Goal: Task Accomplishment & Management: Manage account settings

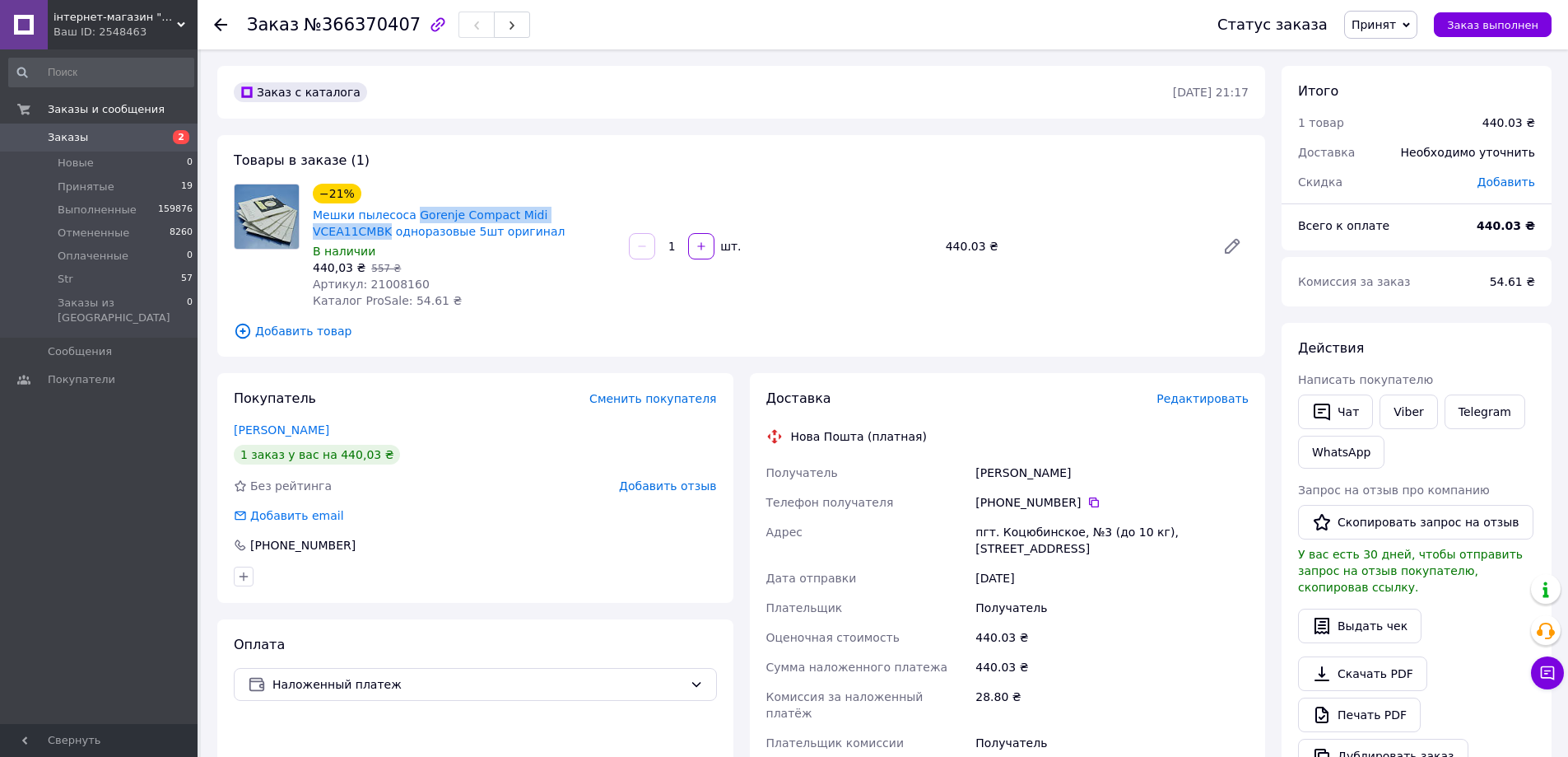
click at [69, 135] on span "Заказы" at bounding box center [67, 137] width 40 height 15
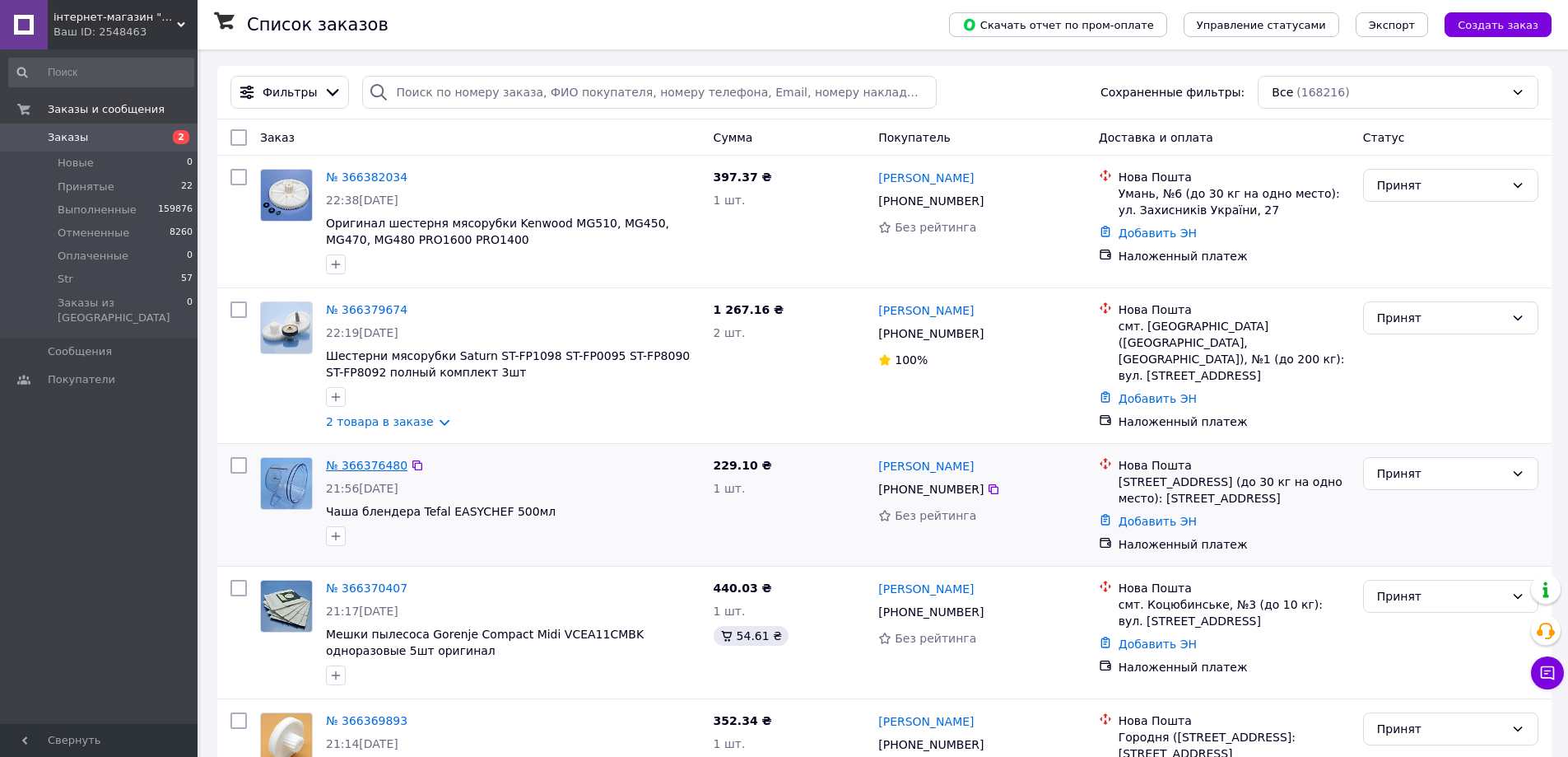
drag, startPoint x: 405, startPoint y: 467, endPoint x: 392, endPoint y: 470, distance: 13.3
click at [411, 467] on icon at bounding box center [417, 464] width 13 height 13
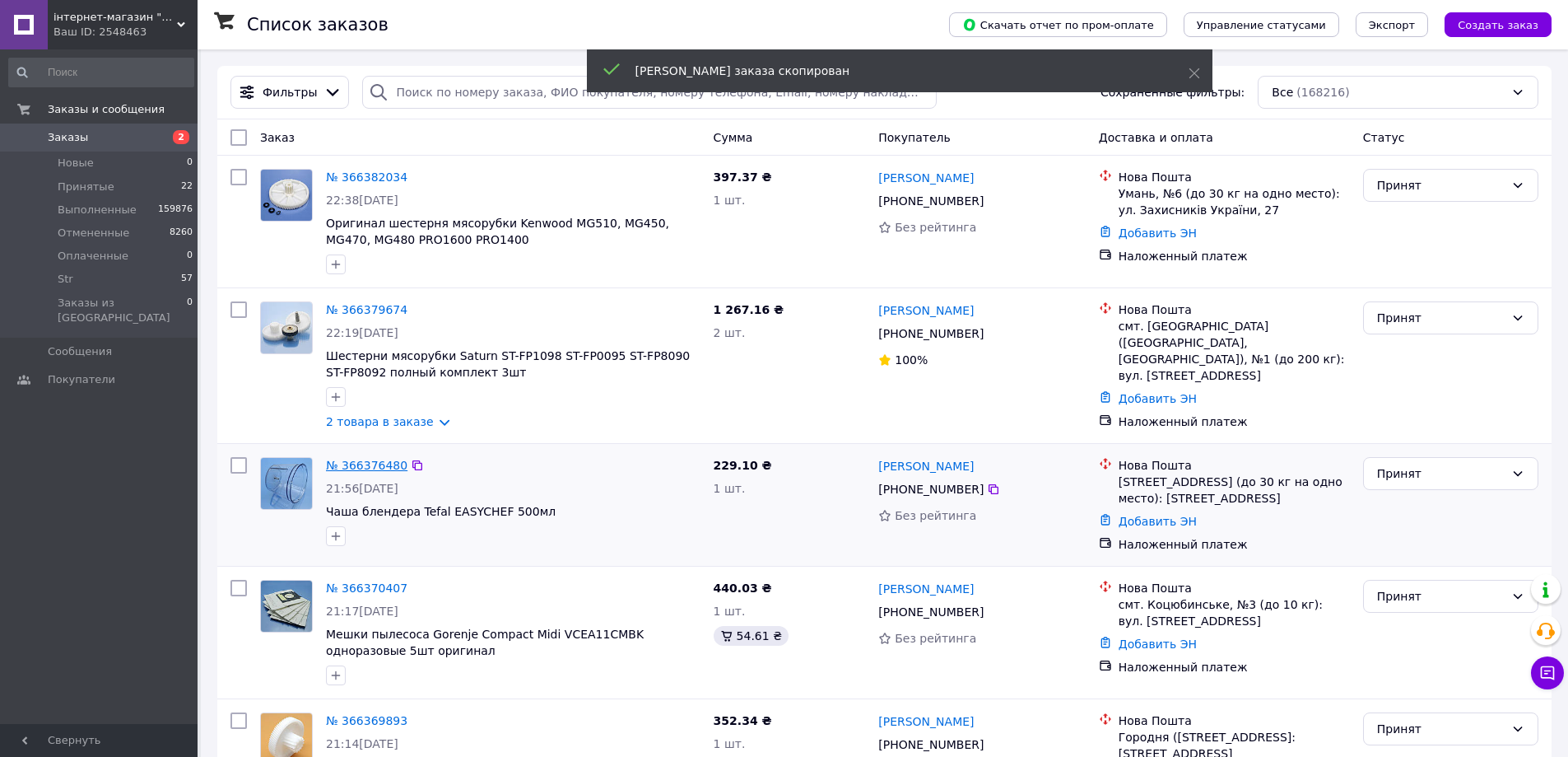
click at [380, 467] on link "№ 366376480" at bounding box center [367, 464] width 82 height 13
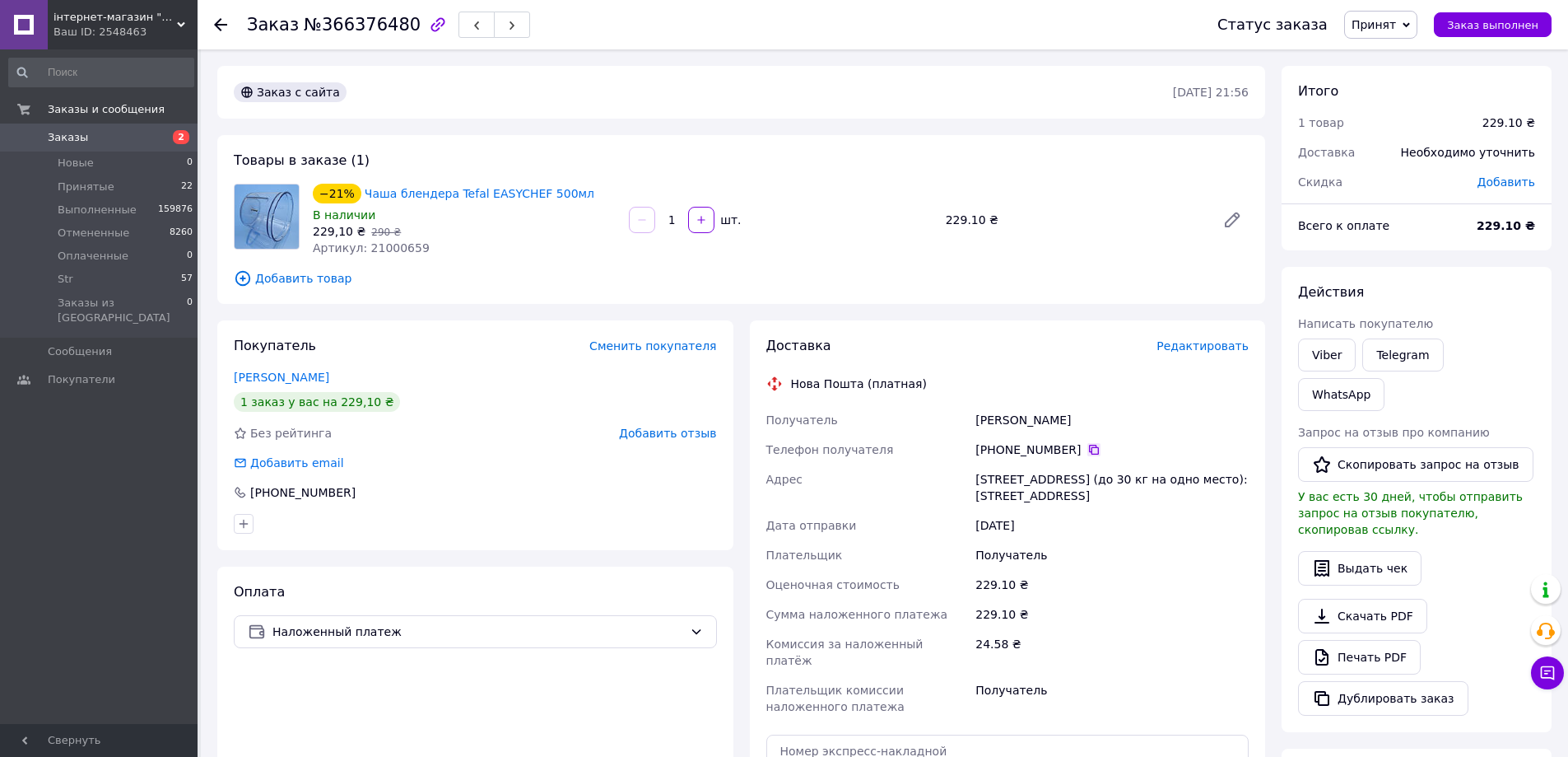
click at [1087, 450] on icon at bounding box center [1093, 448] width 13 height 13
drag, startPoint x: 1066, startPoint y: 422, endPoint x: 989, endPoint y: 417, distance: 77.2
click at [973, 422] on div "[PERSON_NAME]" at bounding box center [1112, 420] width 280 height 30
copy div "[PERSON_NAME]"
drag, startPoint x: 1136, startPoint y: 493, endPoint x: 965, endPoint y: 485, distance: 171.2
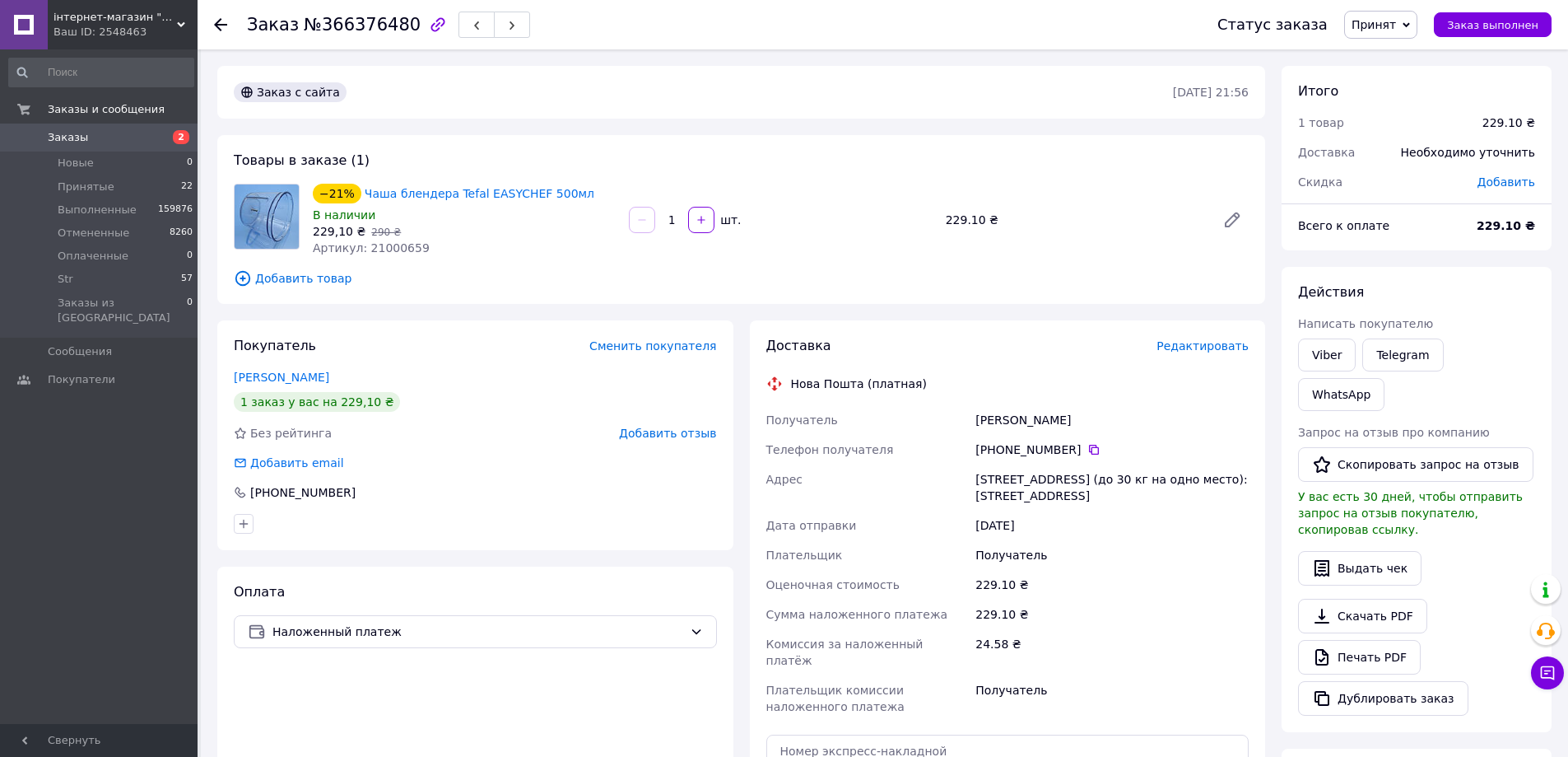
click at [954, 485] on div "Получатель [PERSON_NAME] Телефон получателя [PHONE_NUMBER]   Адрес [STREET_ADDR…" at bounding box center [1007, 563] width 490 height 316
copy div "Адрес [STREET_ADDRESS] (до 30 кг на одно место): [STREET_ADDRESS]"
drag, startPoint x: 578, startPoint y: 192, endPoint x: 445, endPoint y: 197, distance: 133.1
click at [445, 197] on div "−21% [PERSON_NAME] EASYCHEF 500мл" at bounding box center [464, 193] width 307 height 23
copy link "Tefal EASYCHEF 500мл"
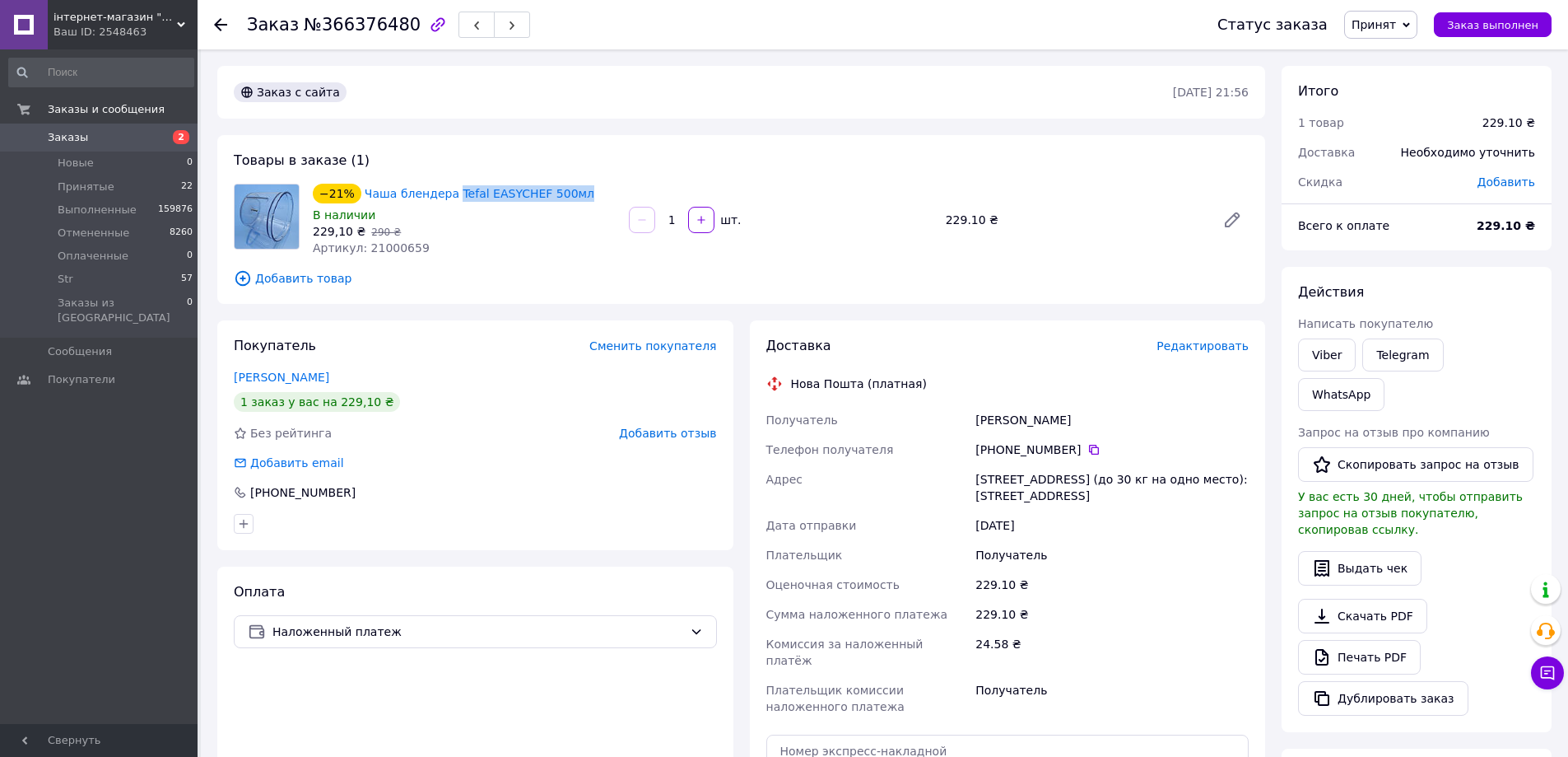
click at [62, 139] on span "Заказы" at bounding box center [67, 137] width 40 height 15
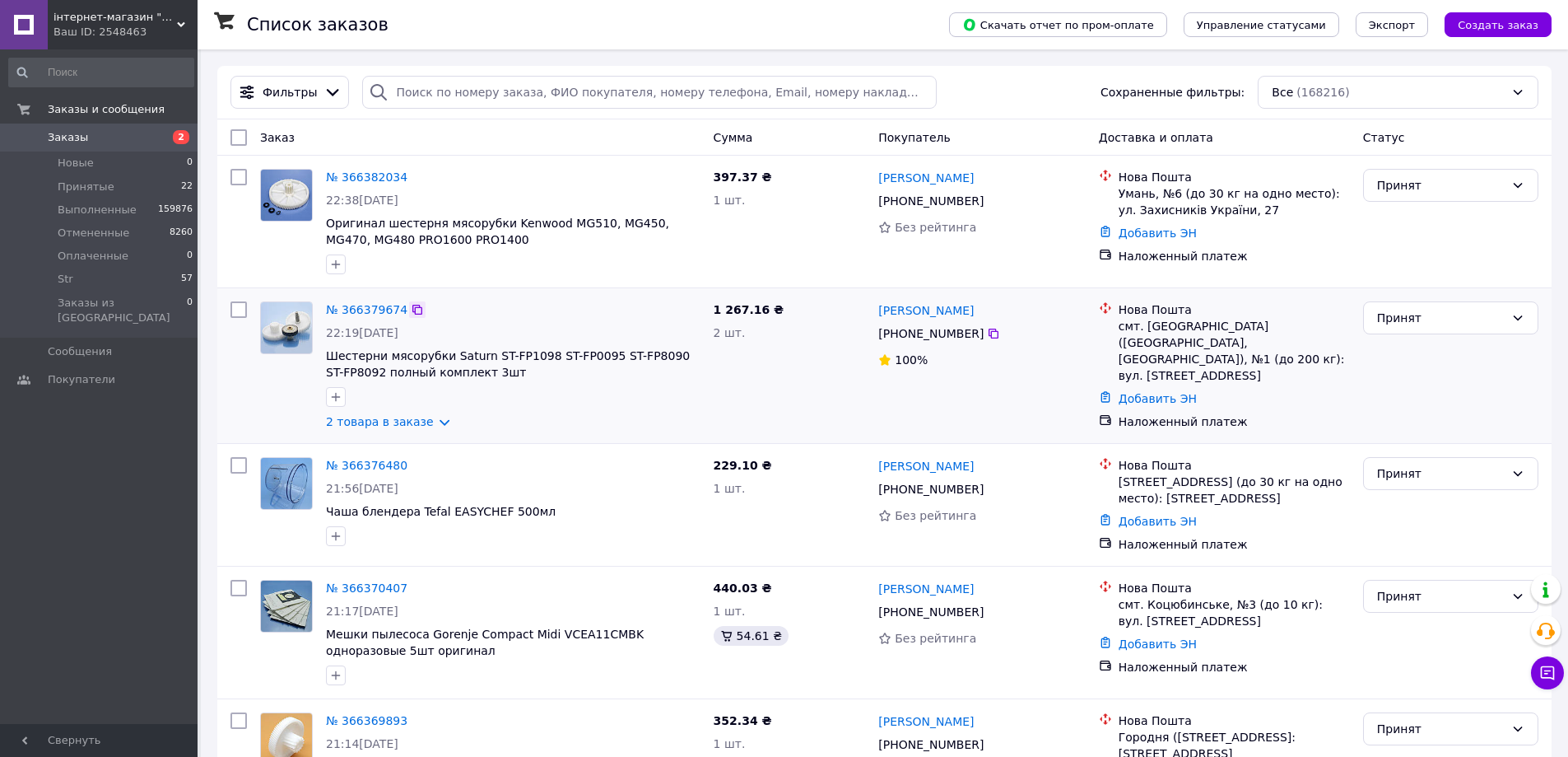
click at [412, 308] on icon at bounding box center [417, 310] width 10 height 10
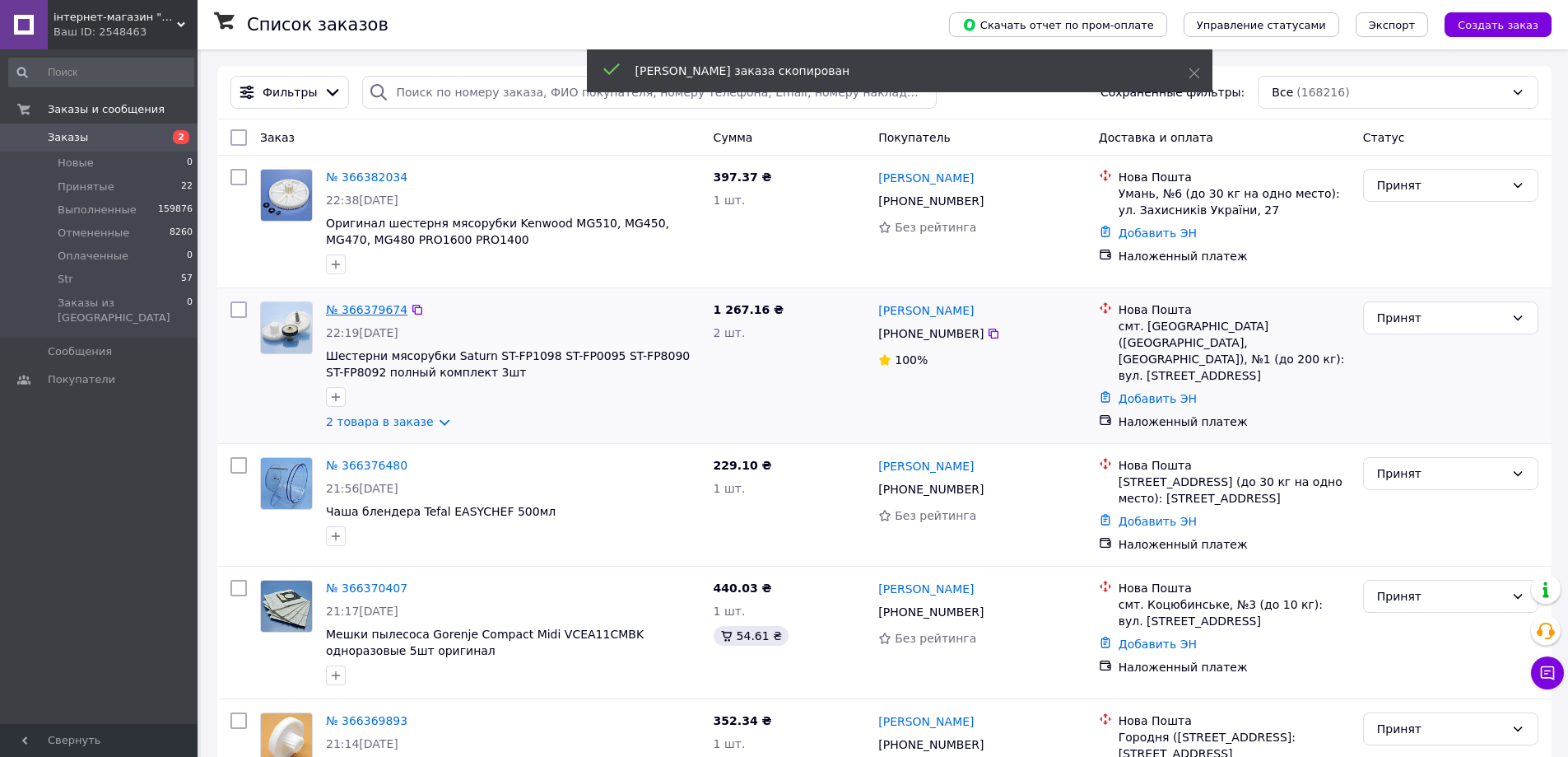
click at [366, 306] on link "№ 366379674" at bounding box center [367, 309] width 82 height 13
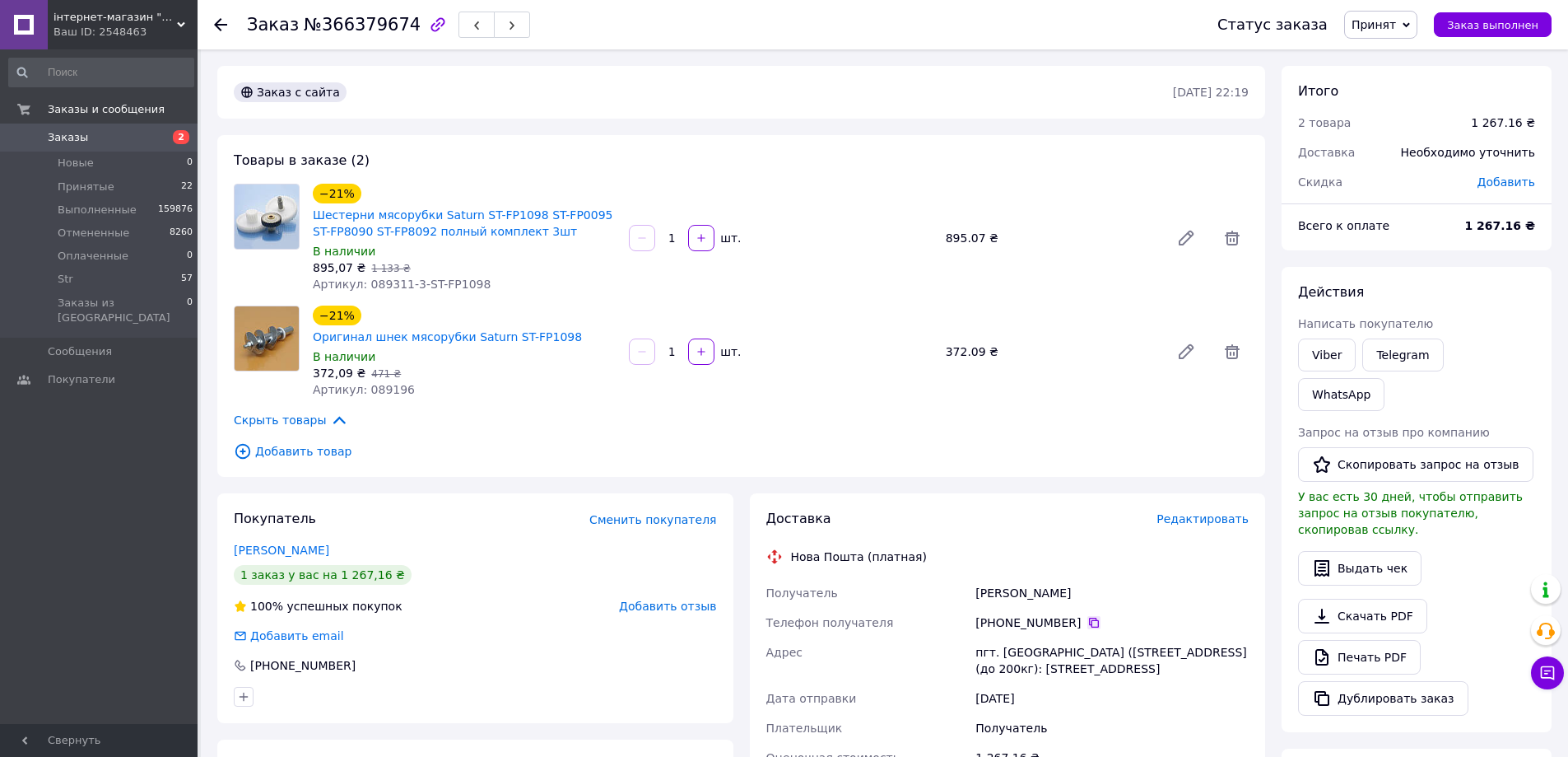
click at [1089, 617] on icon at bounding box center [1094, 622] width 10 height 10
drag, startPoint x: 1077, startPoint y: 573, endPoint x: 971, endPoint y: 570, distance: 106.0
click at [957, 578] on div "Получатель [PERSON_NAME] Телефон получателя [PHONE_NUMBER]   [GEOGRAPHIC_DATA] …" at bounding box center [1007, 735] width 490 height 316
copy div "Получатель [PERSON_NAME]"
drag, startPoint x: 1026, startPoint y: 662, endPoint x: 949, endPoint y: 646, distance: 78.6
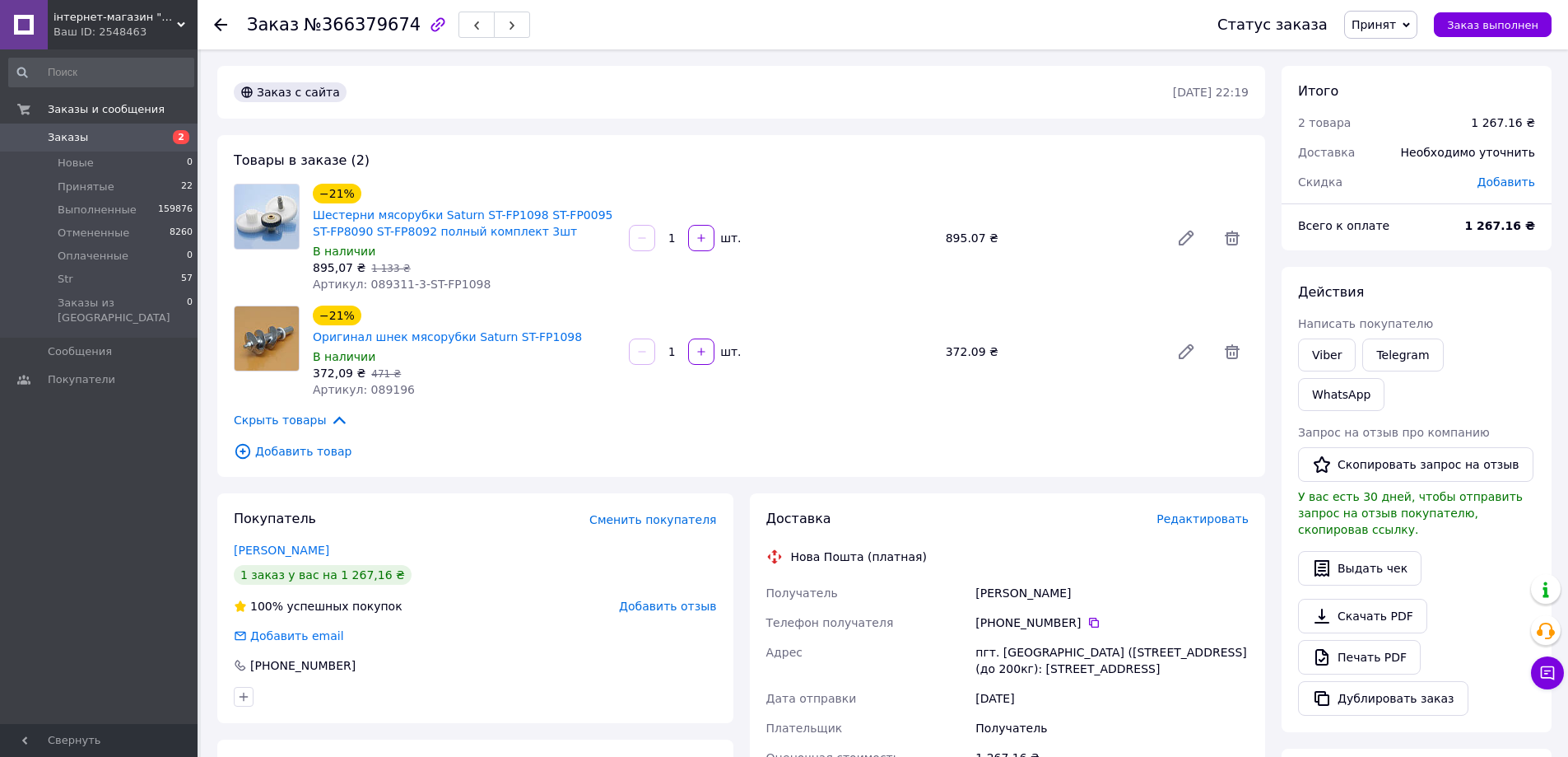
click at [949, 646] on div "Получатель [PERSON_NAME] Телефон получателя [PHONE_NUMBER]   [GEOGRAPHIC_DATA] …" at bounding box center [1007, 735] width 490 height 316
copy div "[GEOGRAPHIC_DATA] пгт. [GEOGRAPHIC_DATA] ([STREET_ADDRESS] (до 200кг): [STREET_…"
drag, startPoint x: 601, startPoint y: 316, endPoint x: 543, endPoint y: 316, distance: 58.0
click at [543, 316] on div "−21% Оригинал шнек мясорубки Saturn ST-FP1098" at bounding box center [464, 324] width 307 height 42
copy link "ST-FP1098"
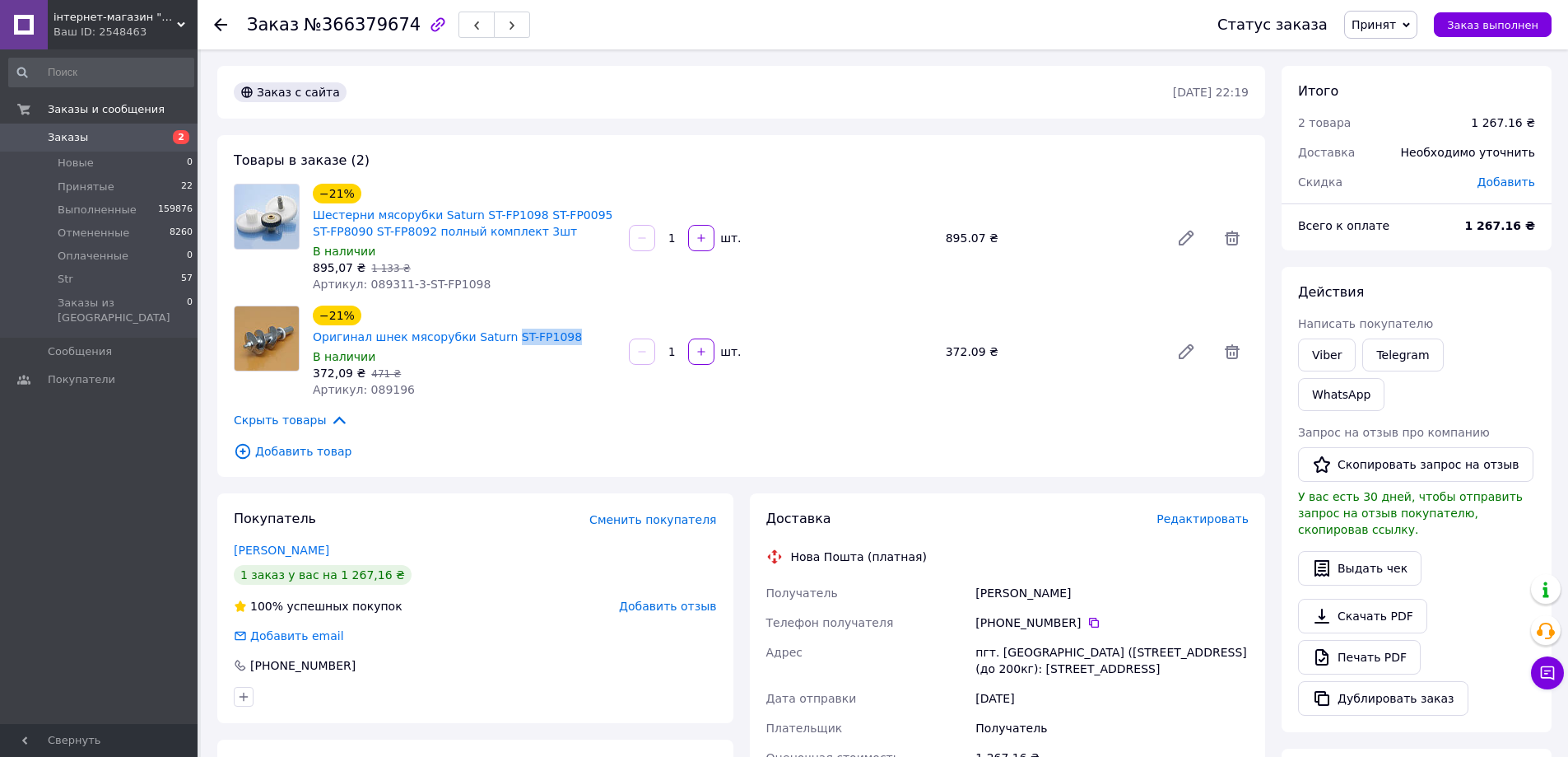
scroll to position [83, 0]
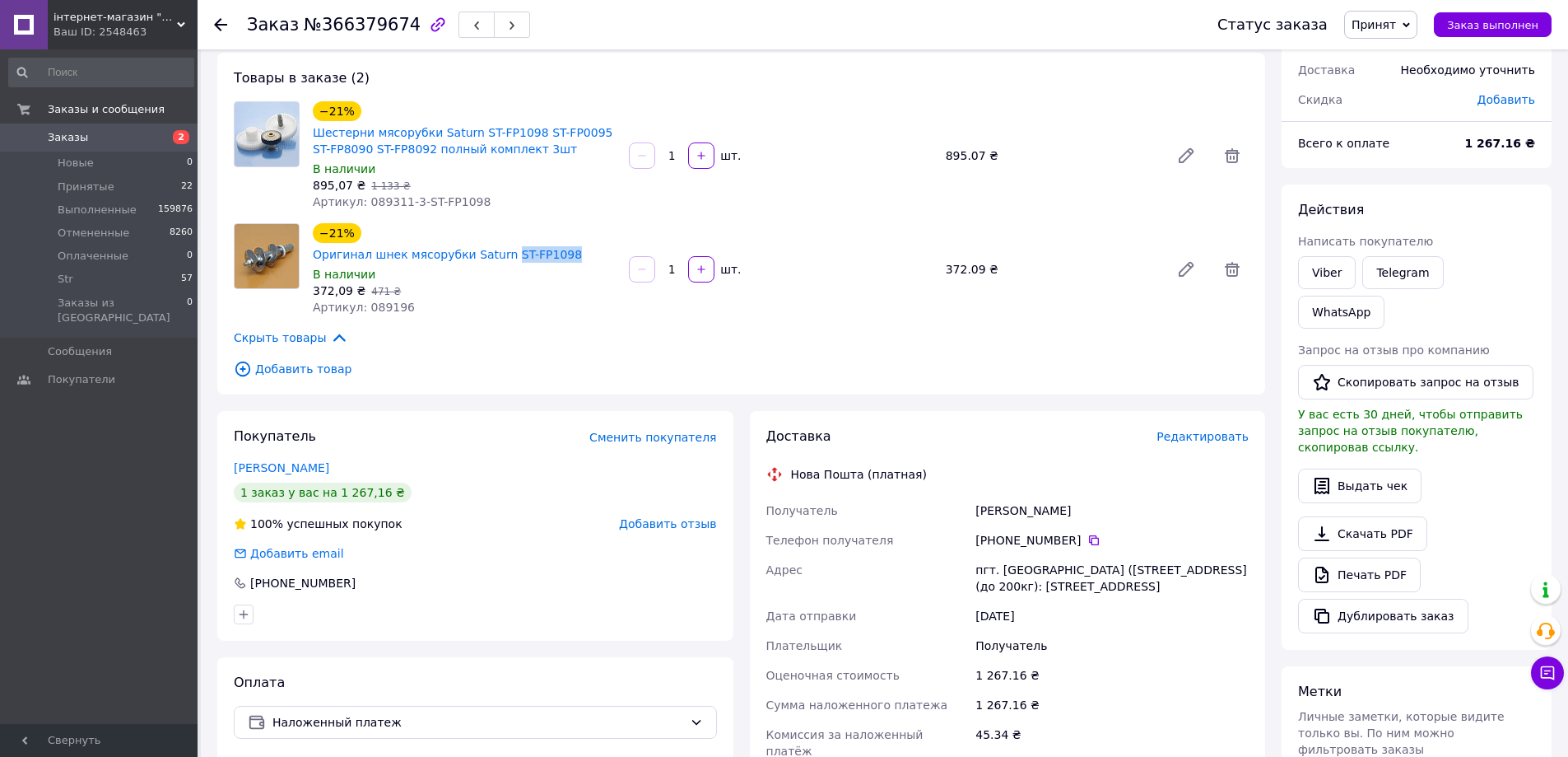
click at [68, 142] on span "Заказы" at bounding box center [67, 137] width 40 height 15
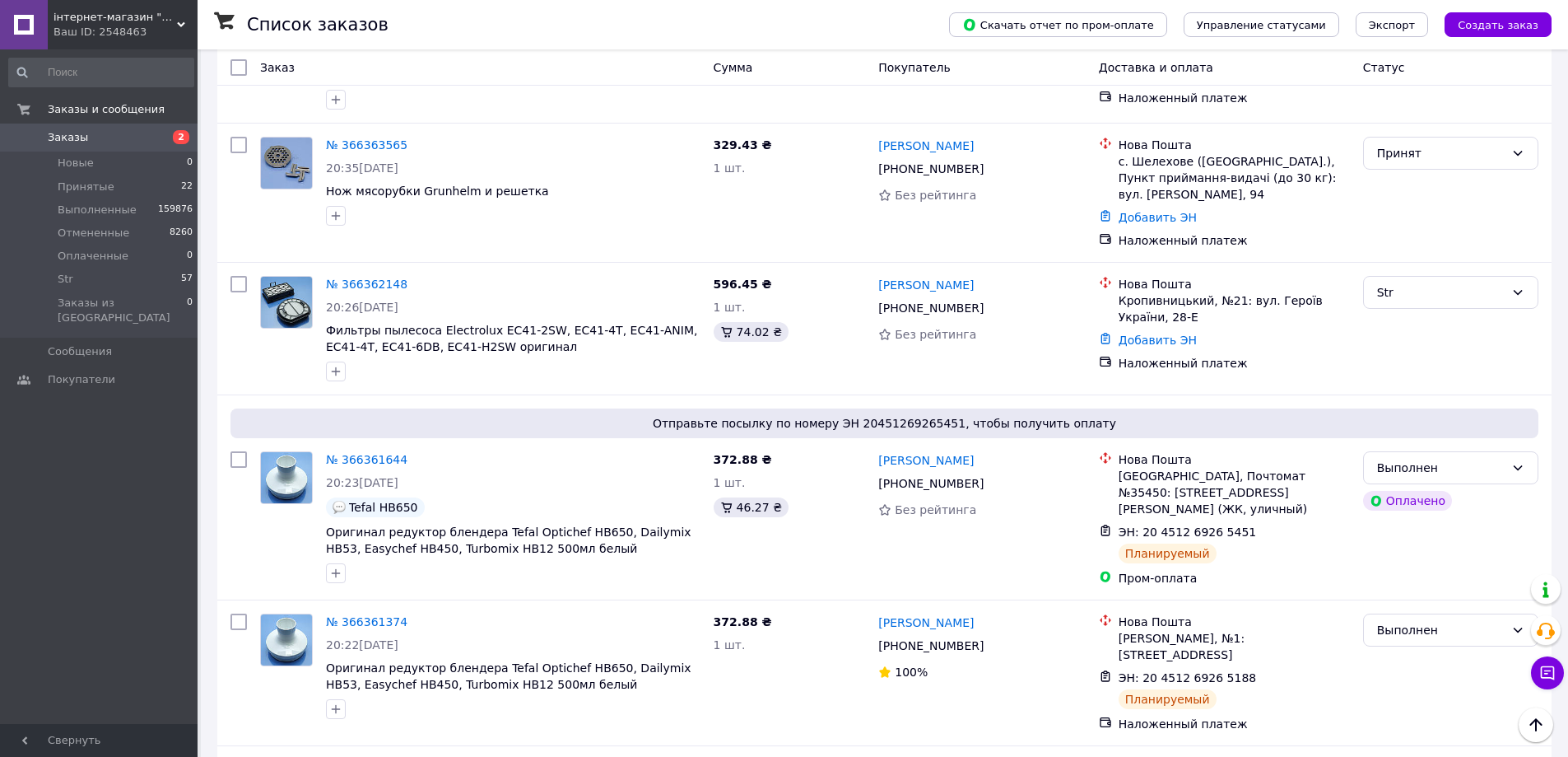
scroll to position [1152, 0]
click at [368, 282] on link "№ 366362148" at bounding box center [367, 283] width 82 height 13
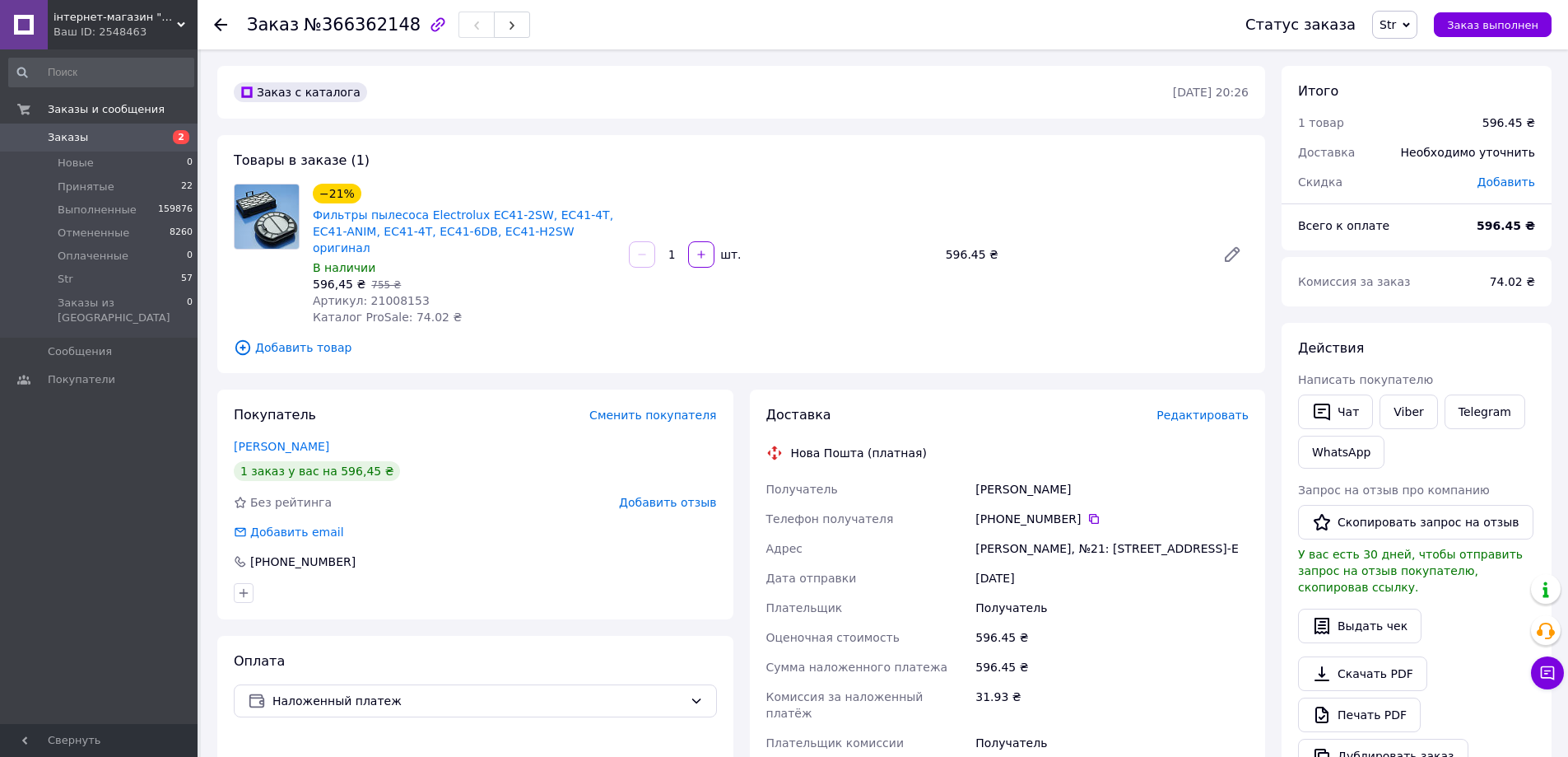
click at [63, 137] on span "Заказы" at bounding box center [67, 137] width 40 height 15
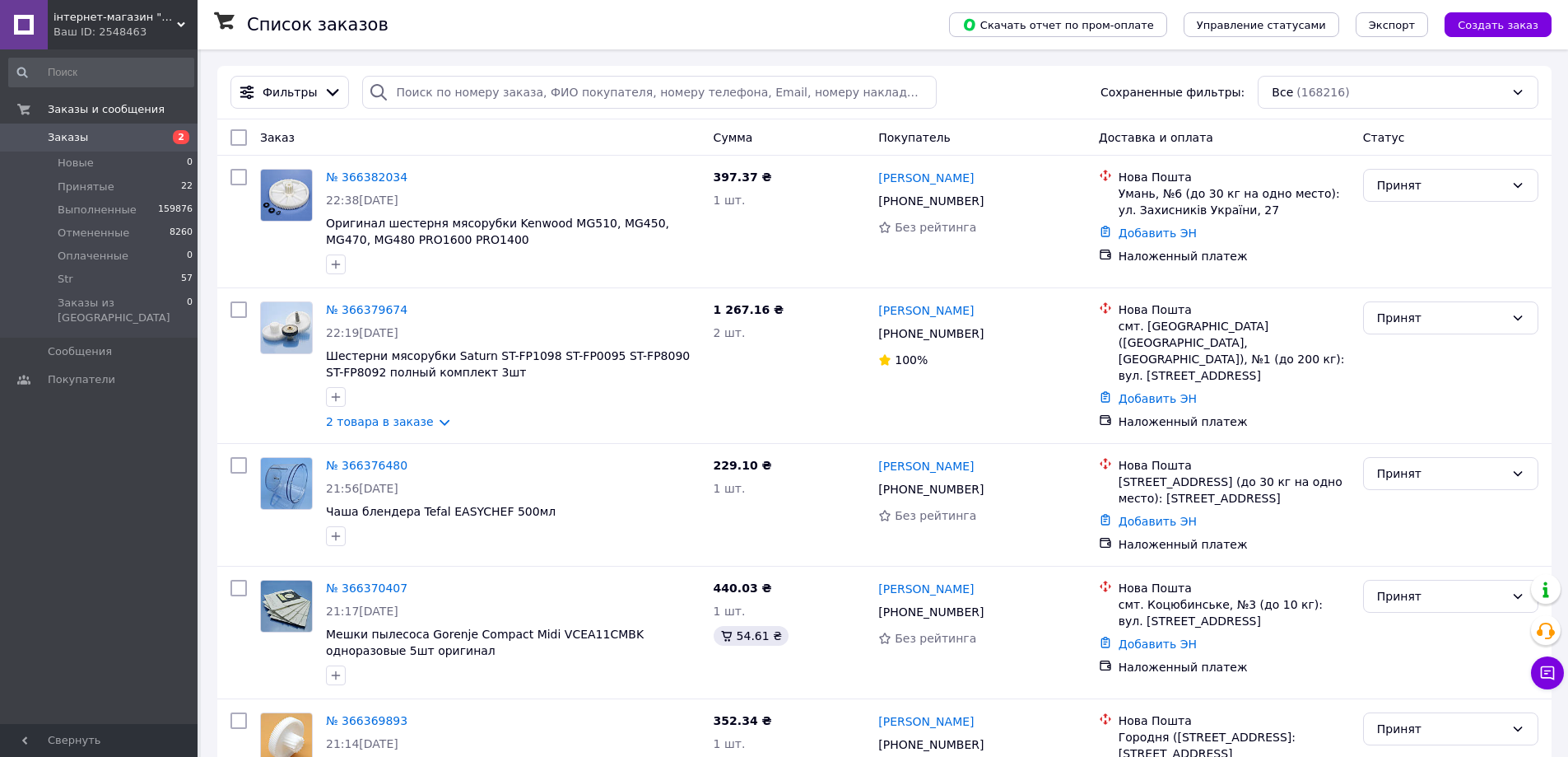
click at [74, 141] on span "Заказы" at bounding box center [67, 137] width 40 height 15
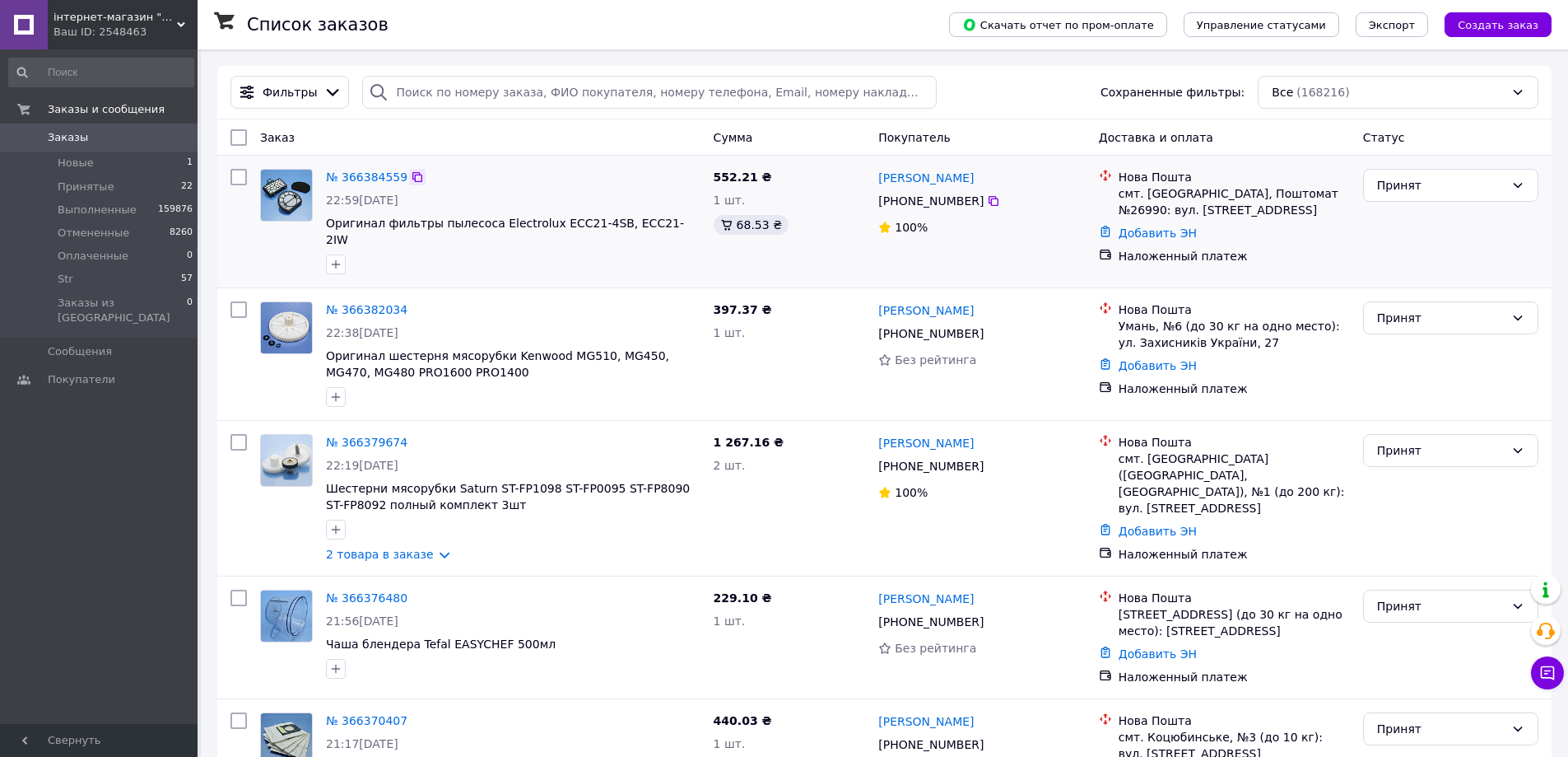
click at [411, 177] on icon at bounding box center [417, 176] width 13 height 13
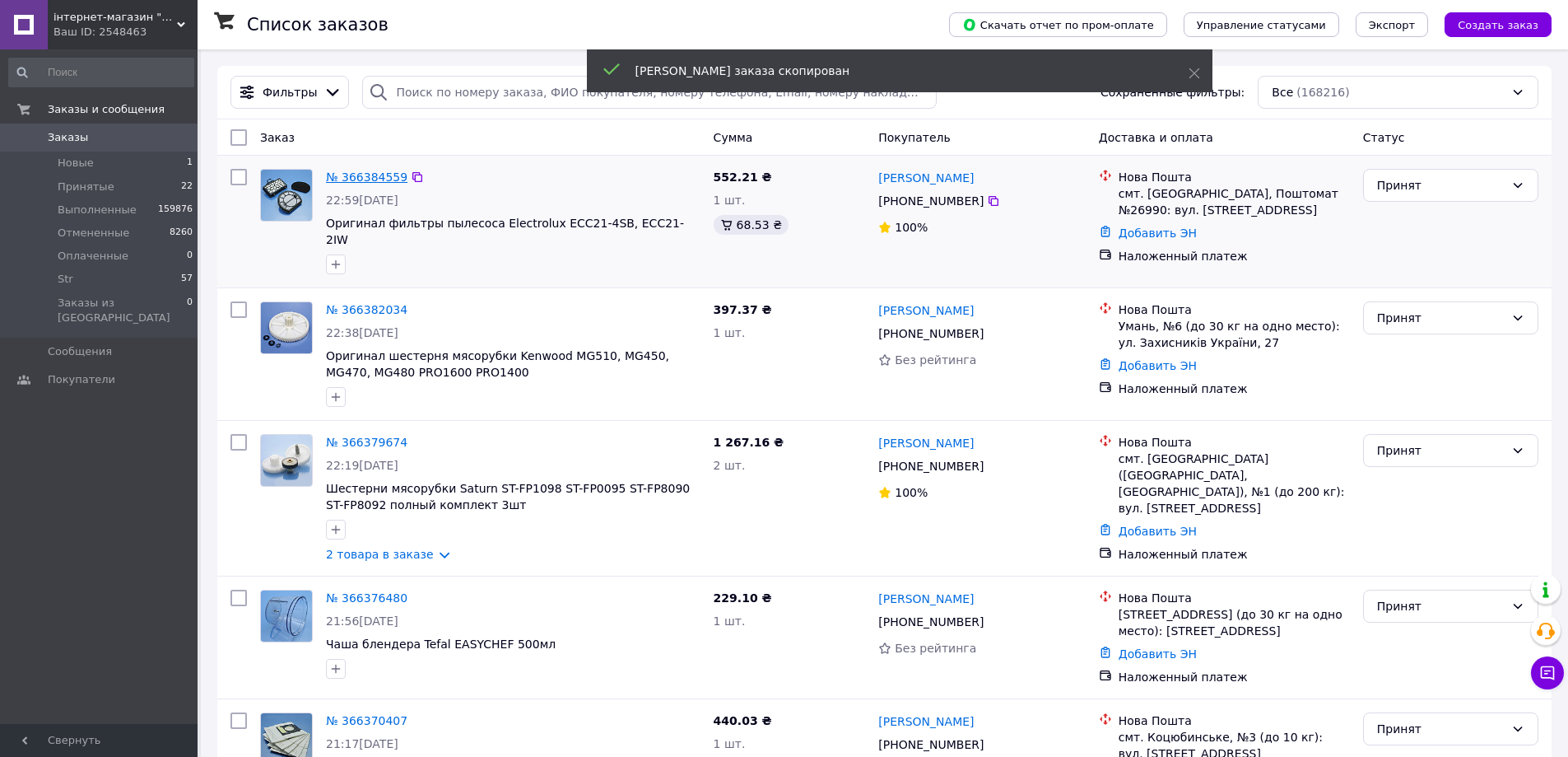
click at [363, 178] on link "№ 366384559" at bounding box center [367, 176] width 82 height 13
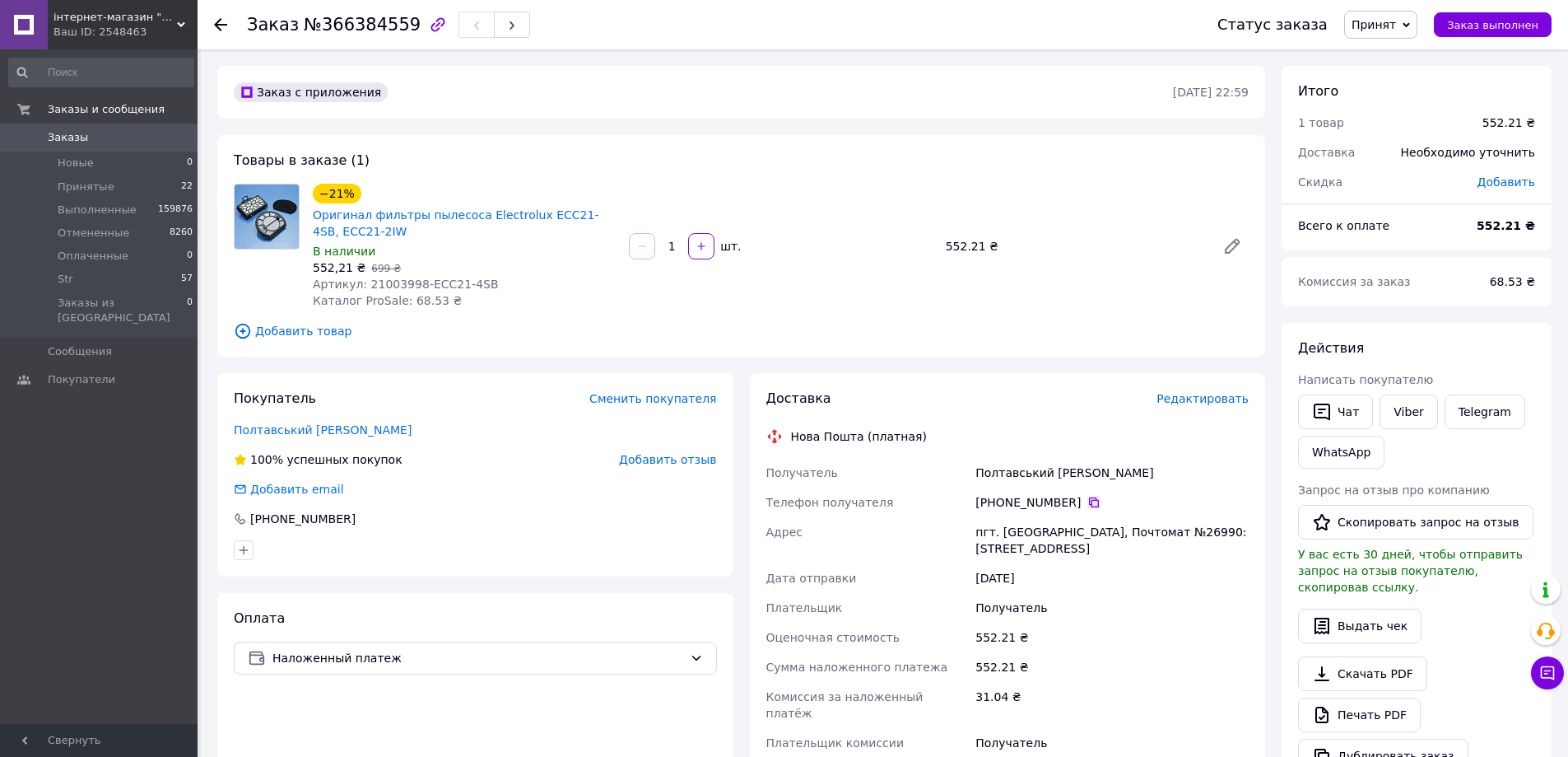
click at [1087, 504] on icon at bounding box center [1093, 502] width 13 height 13
drag, startPoint x: 1117, startPoint y: 468, endPoint x: 967, endPoint y: 471, distance: 150.0
click at [967, 471] on div "Получатель Полтавський Дмитро Телефон получателя +380 93 205 98 84   Адрес пгт.…" at bounding box center [1007, 615] width 490 height 316
copy div "Получатель Полтавський Дмитро"
drag, startPoint x: 1197, startPoint y: 548, endPoint x: 1020, endPoint y: 537, distance: 177.3
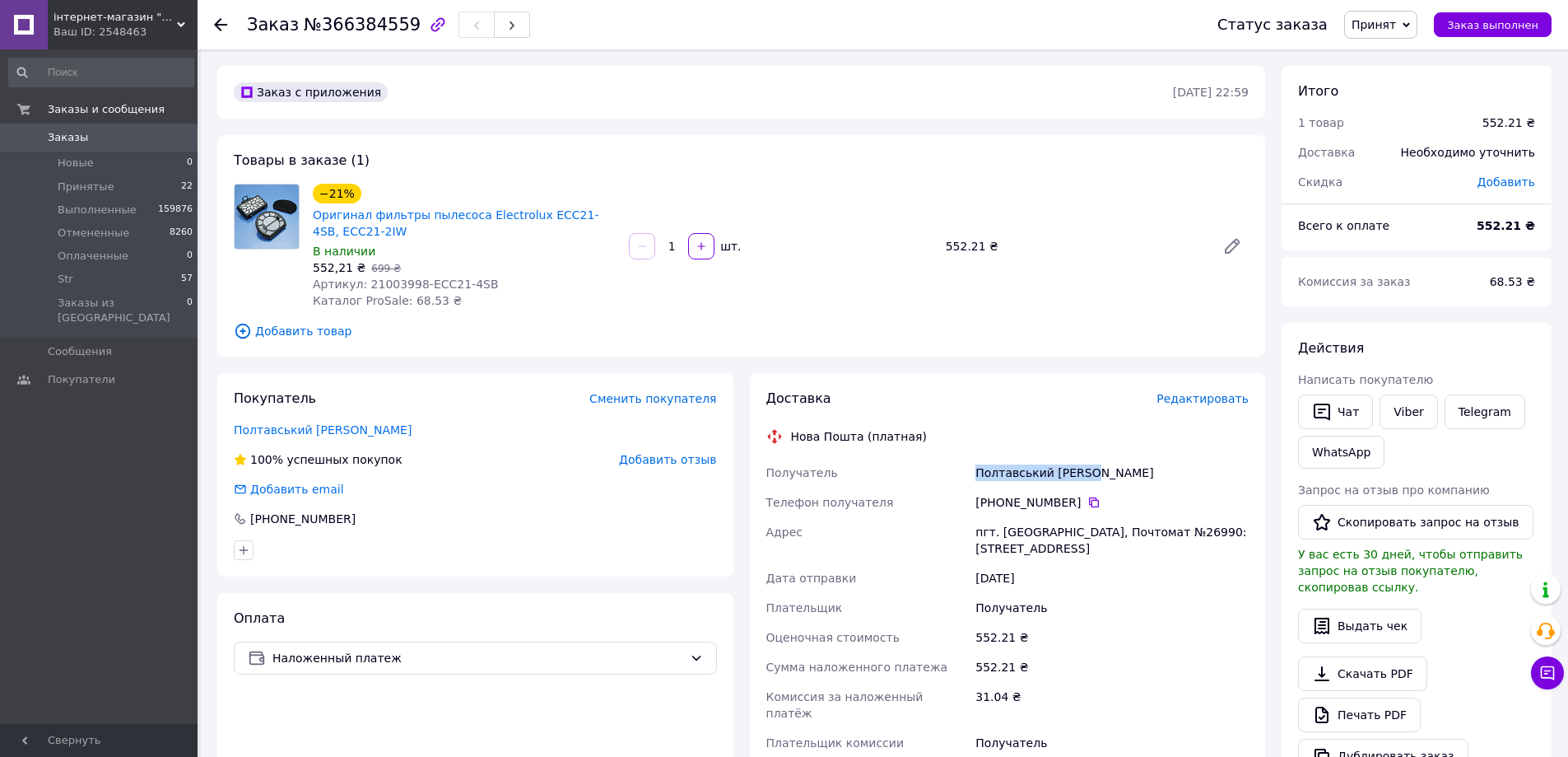
click at [973, 535] on div "пгт. Кривое Озеро, Почтомат №26990: ул. Набережная, 21, возле отделения №1" at bounding box center [1112, 540] width 280 height 46
copy div "пгт. Кривое Озеро, Почтомат №26990: ул. Набережная, 21, возле отделения №1"
drag, startPoint x: 563, startPoint y: 222, endPoint x: 471, endPoint y: 216, distance: 92.2
click at [471, 216] on span "Оригинал фильтры пылесоса Electrolux ECC21-4SB, ECC21-2IW" at bounding box center [463, 223] width 303 height 33
copy link "Electrolux ECC21-4SB,"
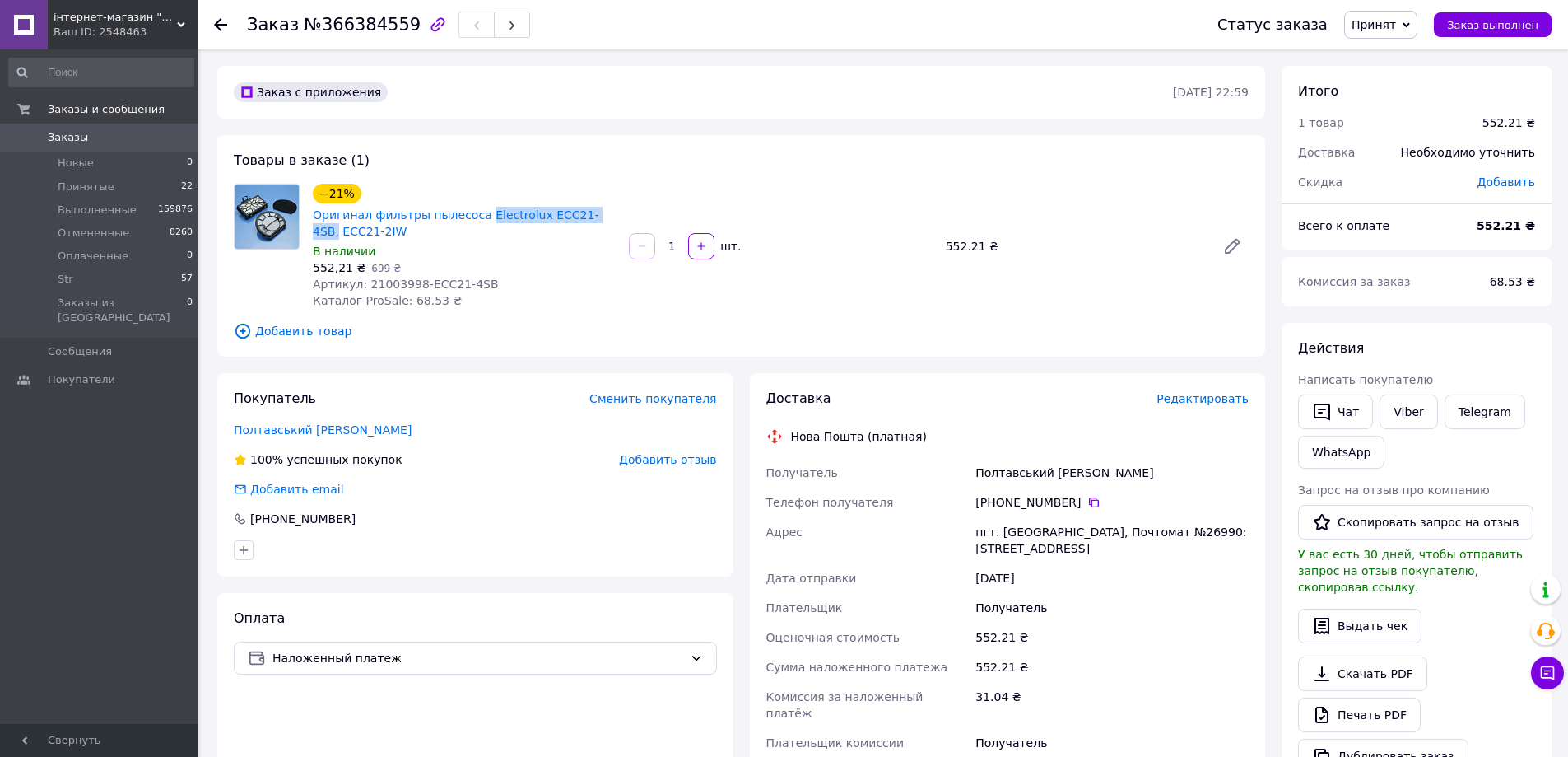
click at [88, 138] on span "Заказы" at bounding box center [100, 137] width 104 height 15
